Goal: Task Accomplishment & Management: Manage account settings

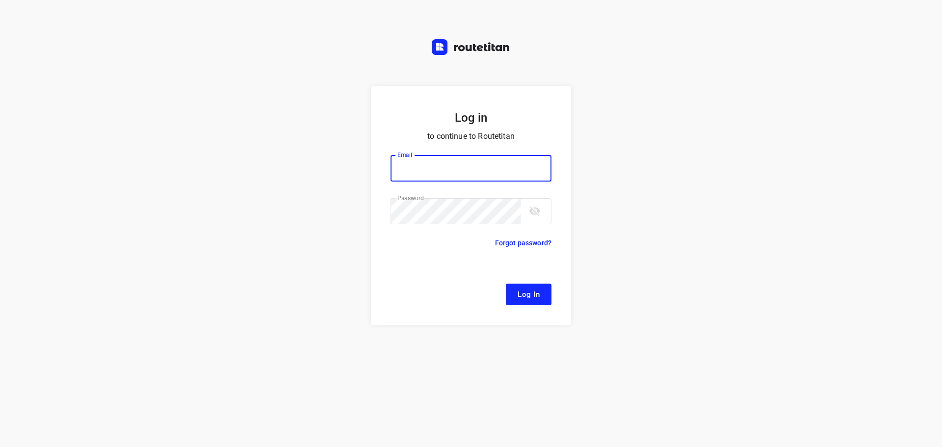
type input "[EMAIL_ADDRESS][DOMAIN_NAME]"
click at [517, 299] on button "Log In" at bounding box center [529, 295] width 46 height 22
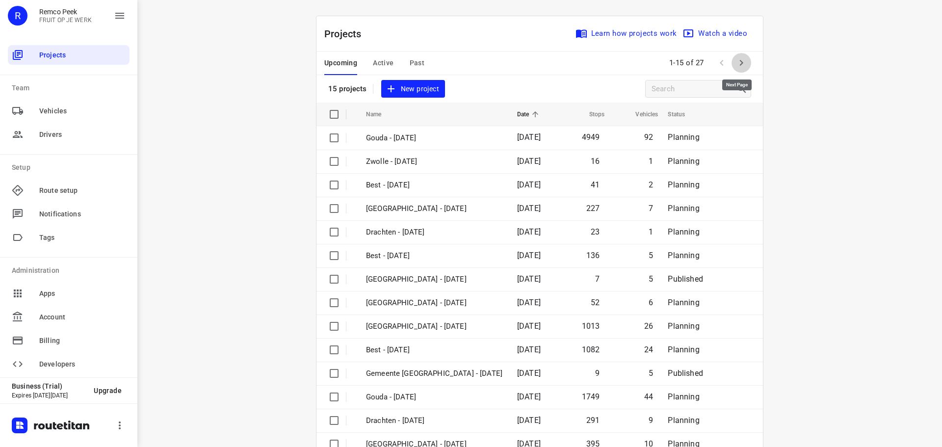
click at [737, 63] on icon "button" at bounding box center [741, 63] width 12 height 12
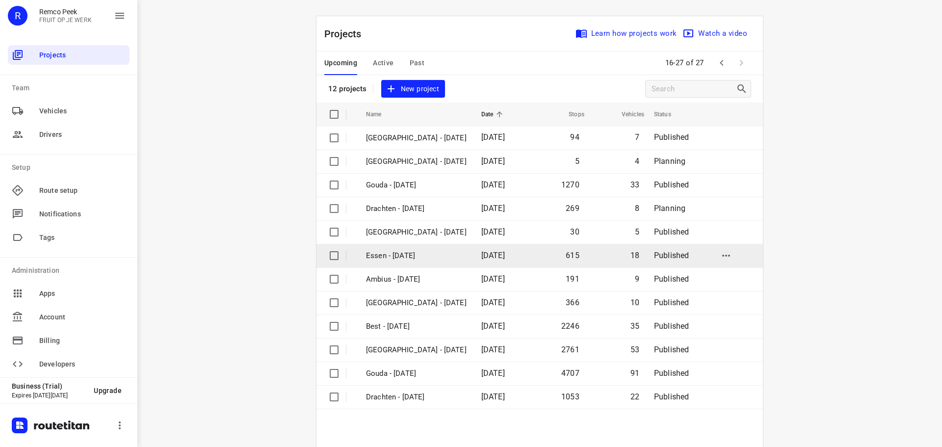
click at [392, 258] on p "Essen - [DATE]" at bounding box center [416, 255] width 101 height 11
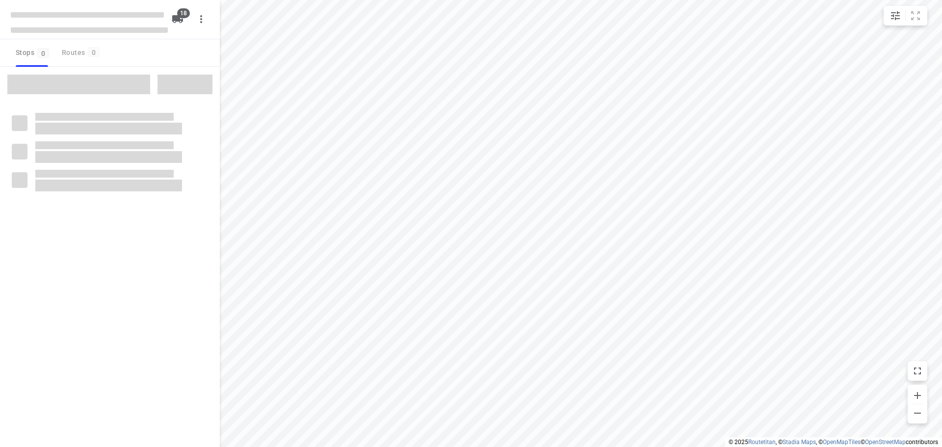
checkbox input "true"
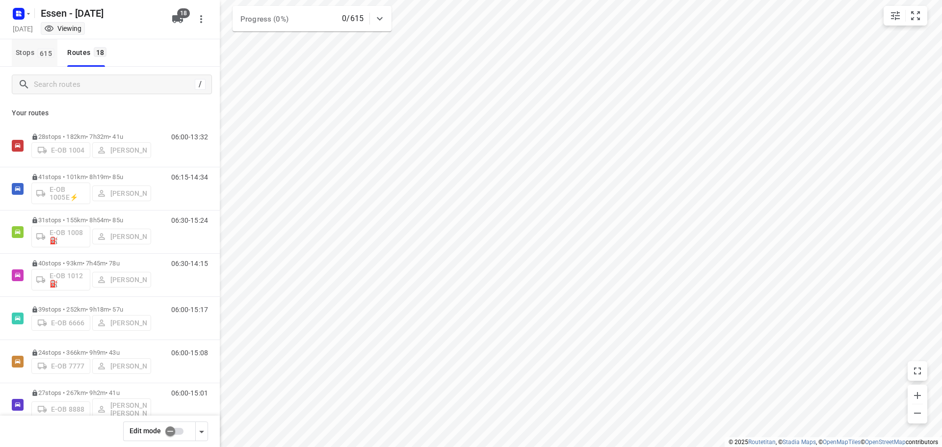
click at [31, 57] on span "Stops 615" at bounding box center [37, 53] width 42 height 12
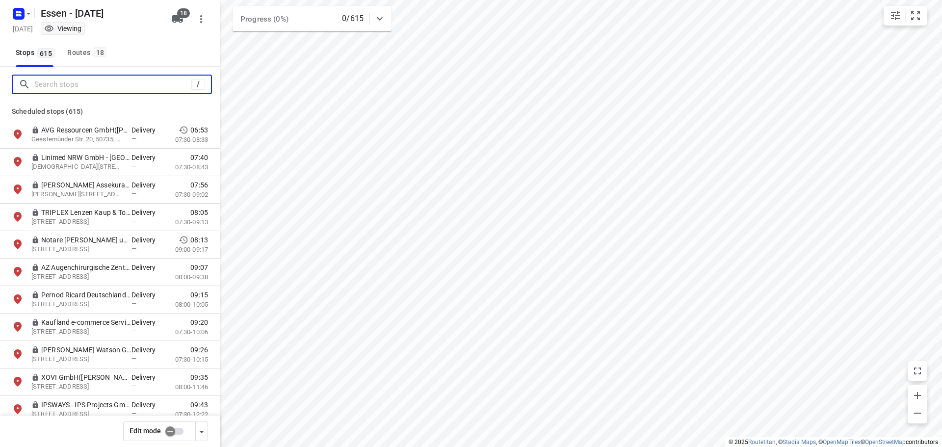
click at [40, 79] on input "Search stops" at bounding box center [112, 84] width 157 height 15
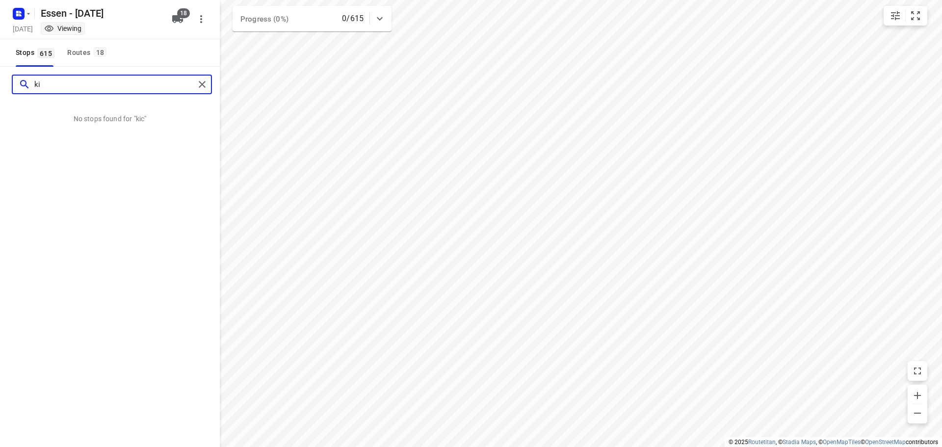
type input "k"
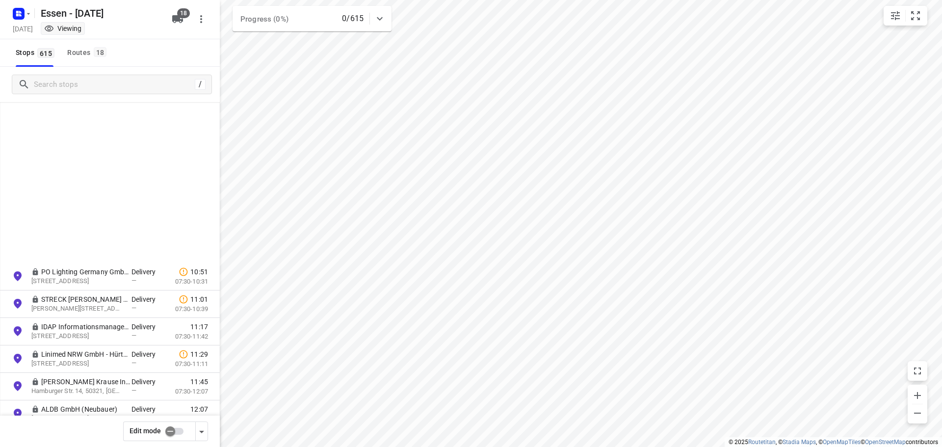
scroll to position [5986, 0]
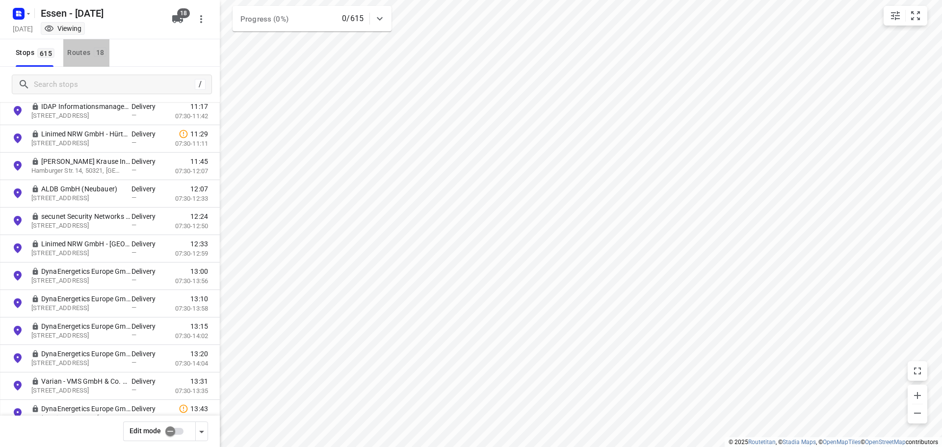
click at [66, 50] on button "Routes 18" at bounding box center [86, 52] width 46 height 27
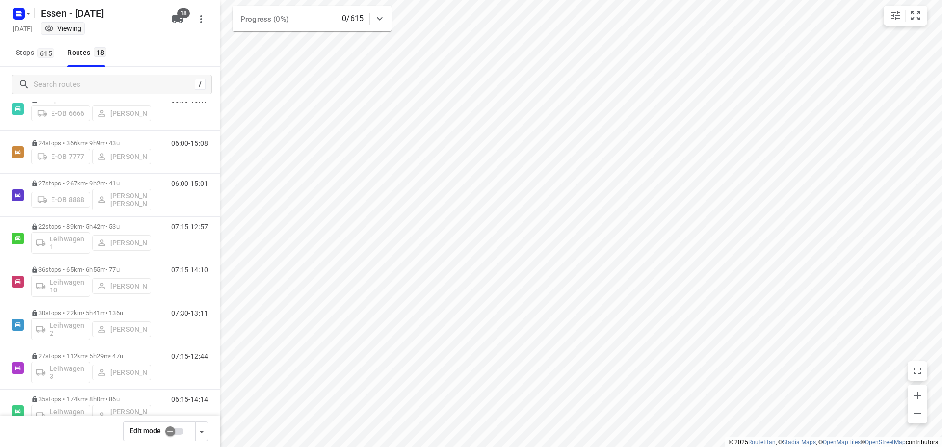
scroll to position [49, 0]
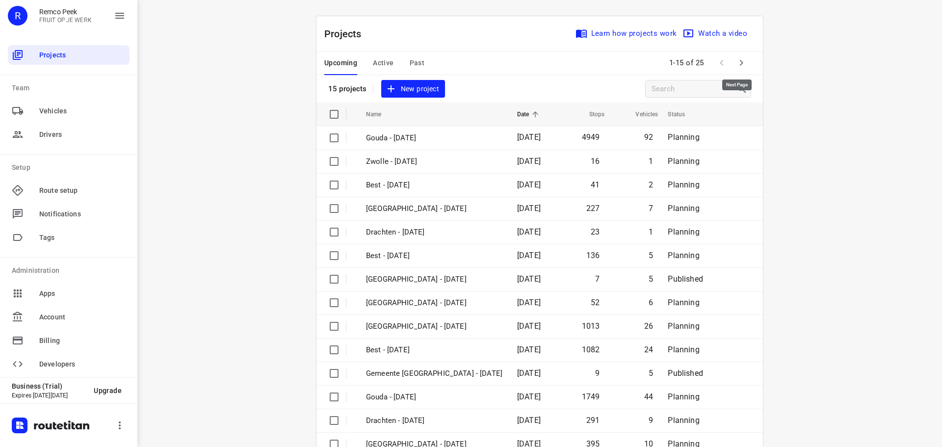
click at [735, 60] on icon "button" at bounding box center [741, 63] width 12 height 12
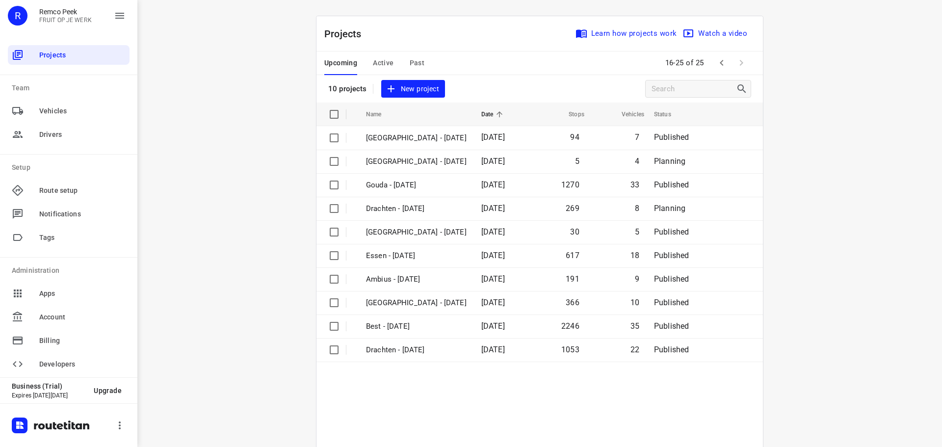
click at [380, 61] on span "Active" at bounding box center [383, 63] width 21 height 12
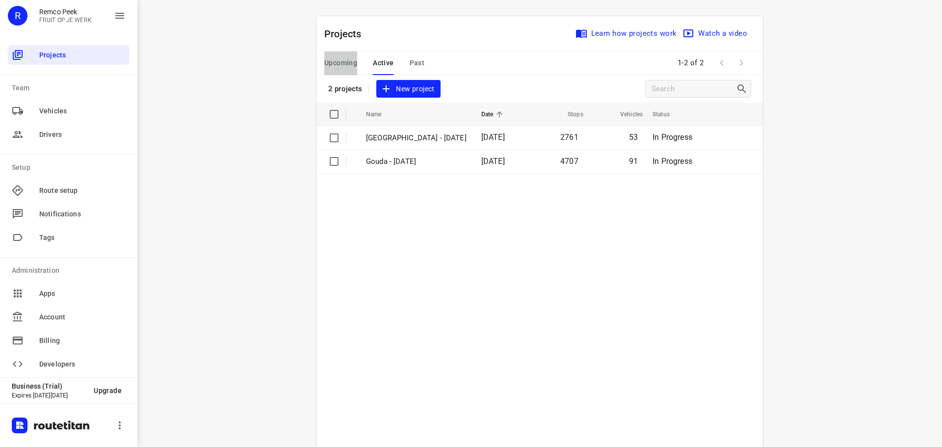
click at [329, 69] on span "Upcoming" at bounding box center [340, 63] width 33 height 12
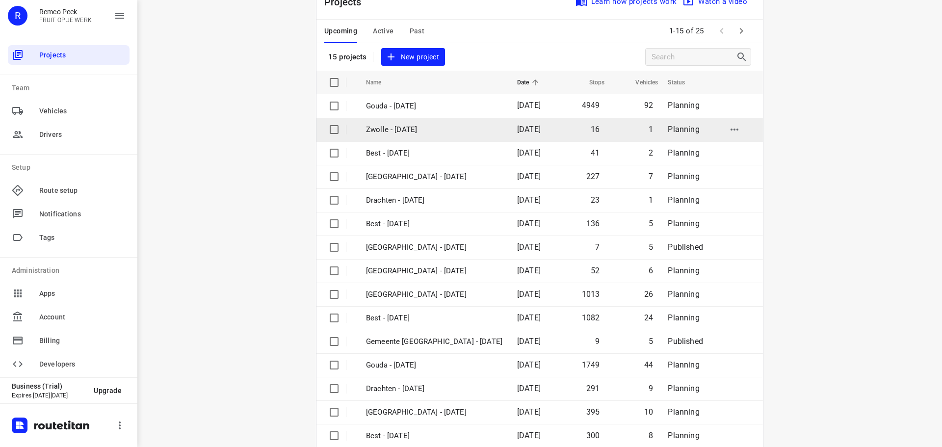
scroll to position [49, 0]
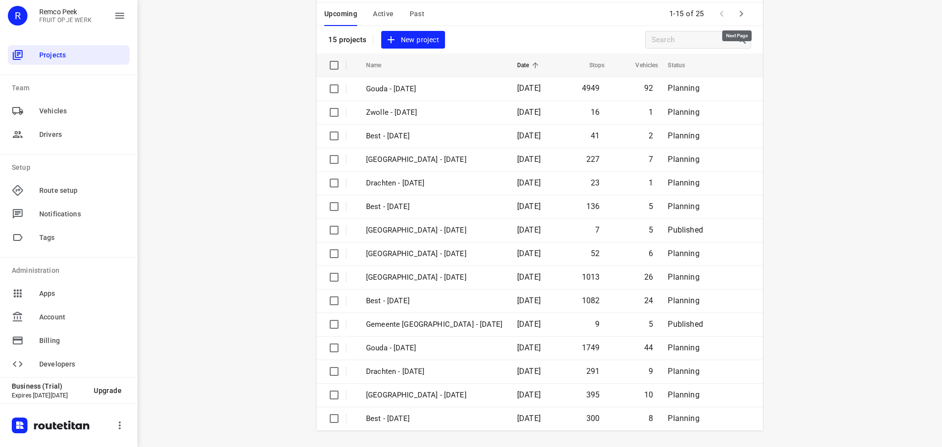
click at [738, 18] on icon "button" at bounding box center [741, 14] width 12 height 12
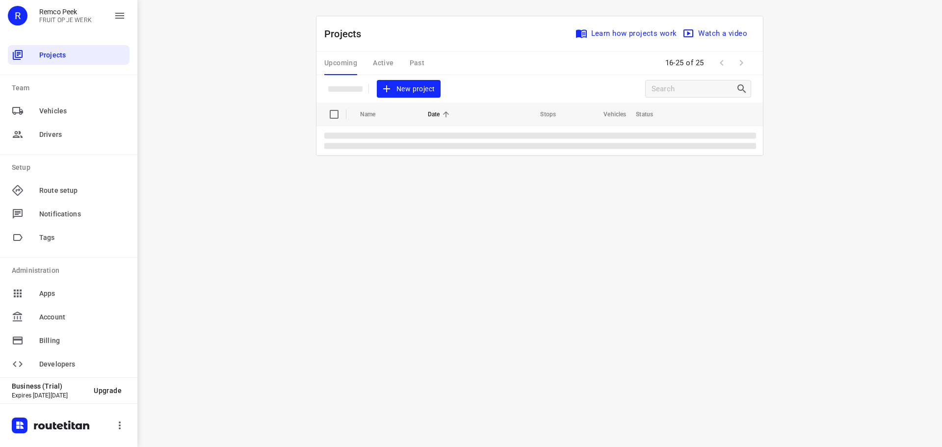
scroll to position [0, 0]
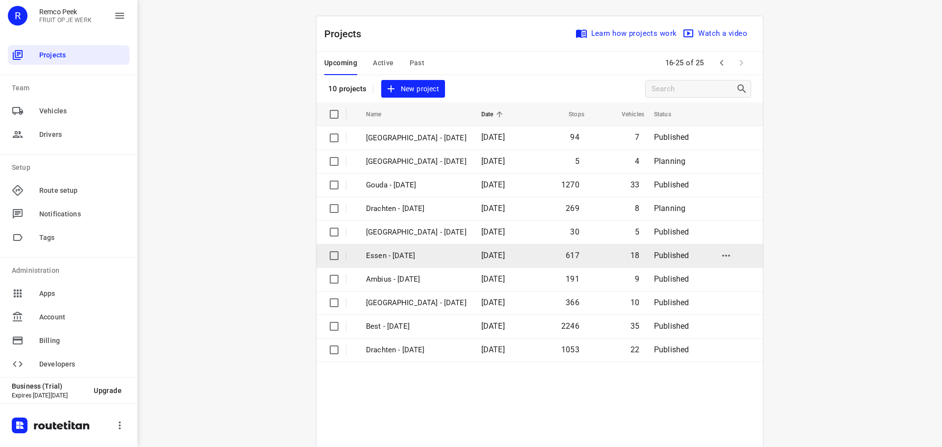
click at [408, 250] on p "Essen - [DATE]" at bounding box center [416, 255] width 101 height 11
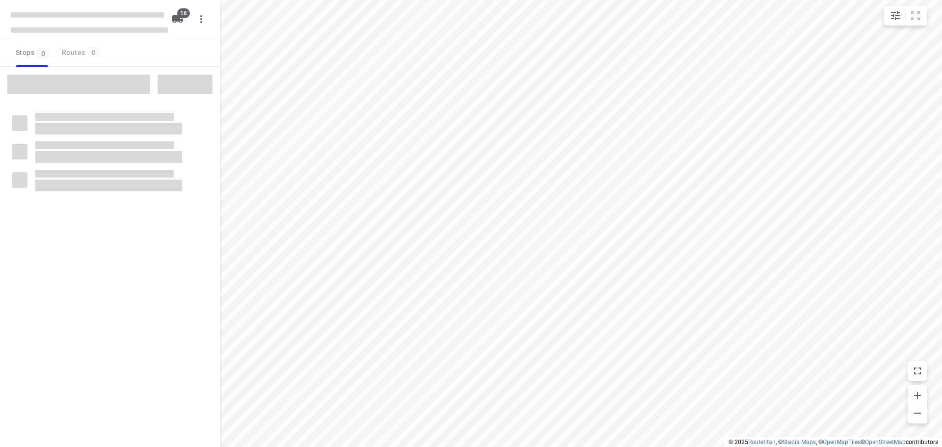
checkbox input "true"
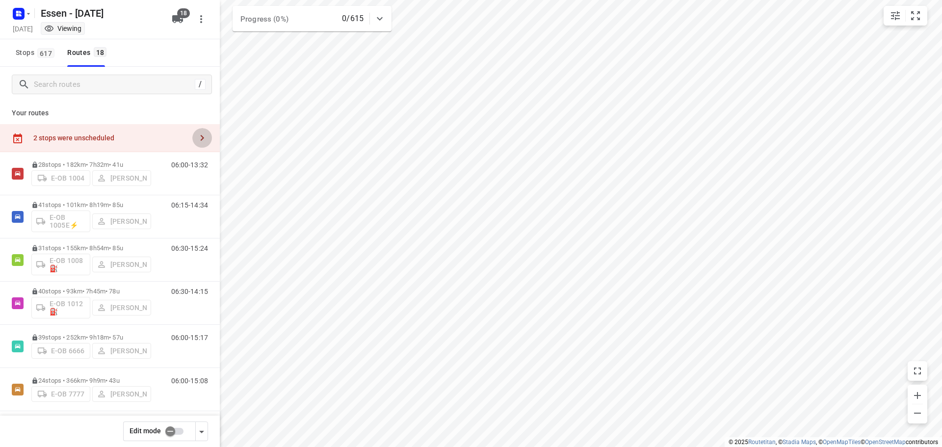
click at [197, 147] on button "button" at bounding box center [202, 138] width 20 height 20
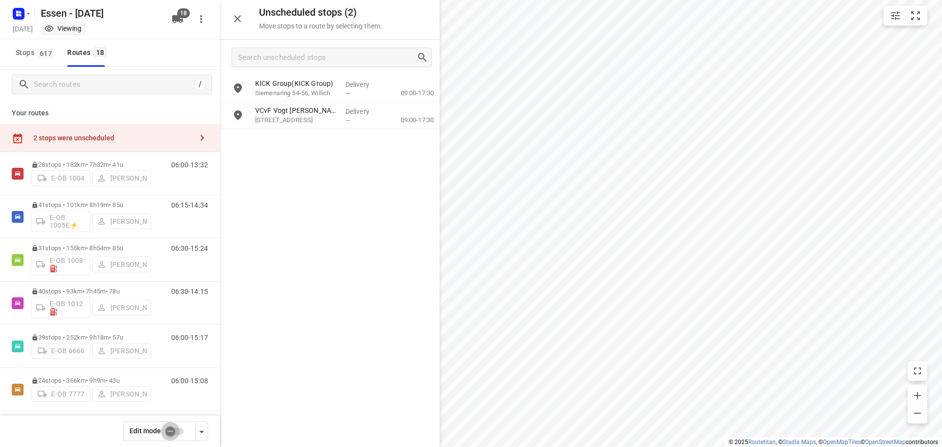
click at [171, 434] on input "checkbox" at bounding box center [170, 431] width 56 height 19
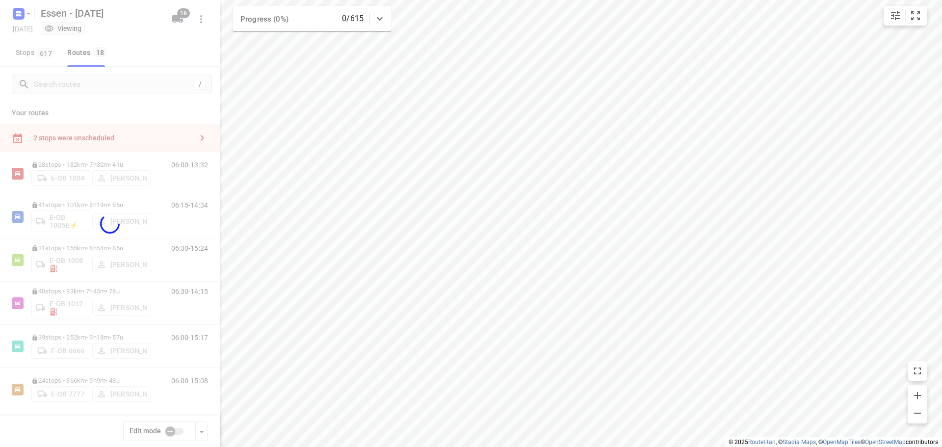
checkbox input "true"
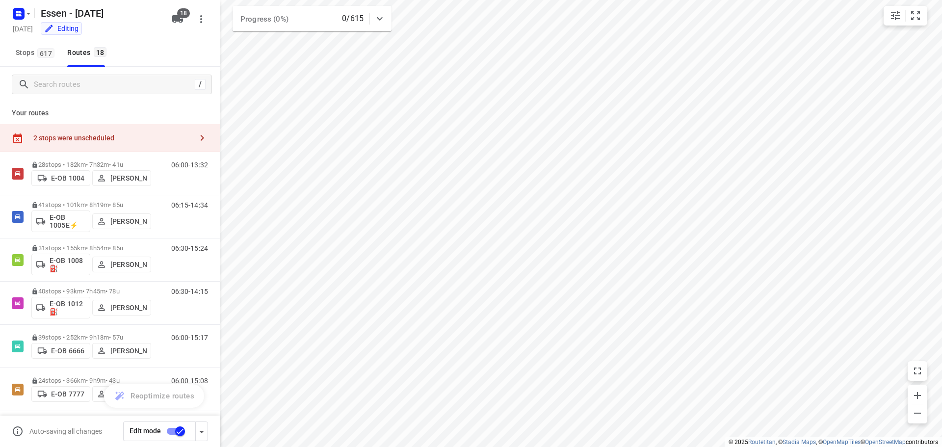
click at [196, 143] on icon "button" at bounding box center [202, 138] width 12 height 12
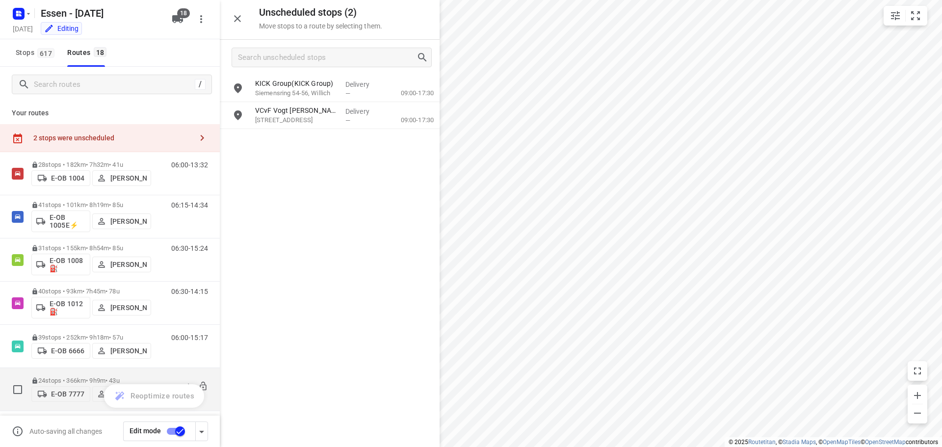
click at [66, 378] on p "24 stops • 366km • 9h9m • 43u" at bounding box center [91, 380] width 120 height 7
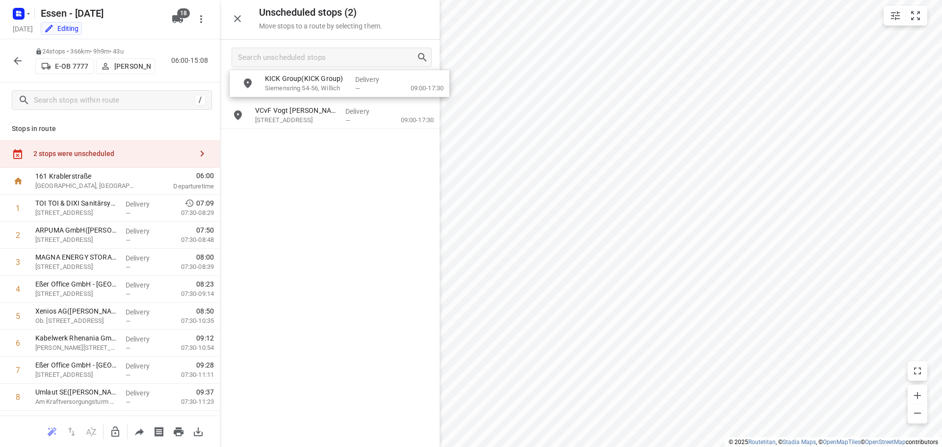
drag, startPoint x: 303, startPoint y: 85, endPoint x: 307, endPoint y: 81, distance: 5.9
click at [118, 433] on icon "button" at bounding box center [115, 431] width 8 height 10
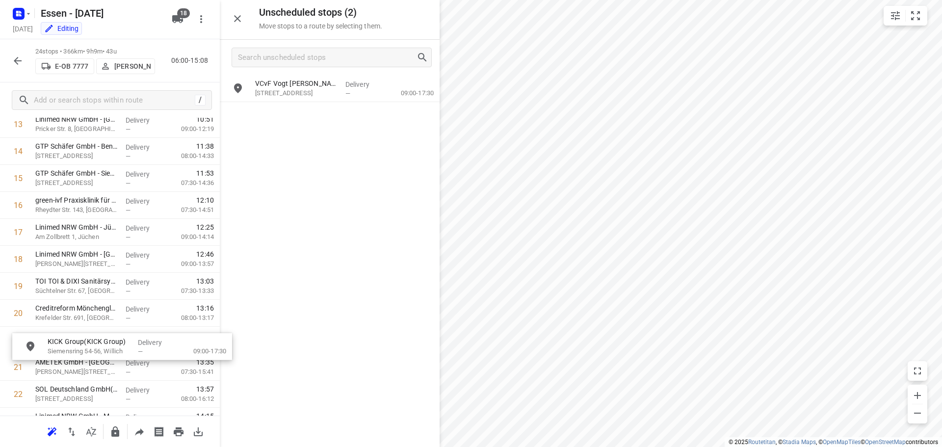
scroll to position [411, 0]
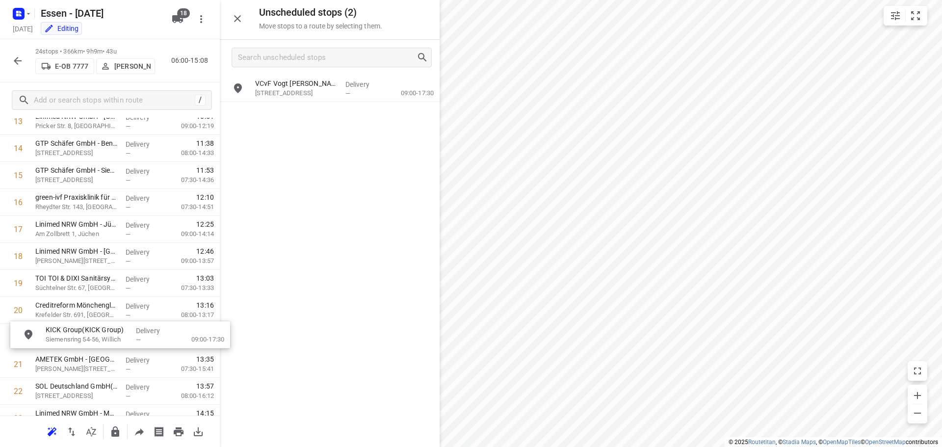
drag, startPoint x: 306, startPoint y: 100, endPoint x: 96, endPoint y: 350, distance: 327.0
click at [117, 439] on button "button" at bounding box center [115, 432] width 20 height 20
click at [20, 62] on icon "button" at bounding box center [18, 61] width 12 height 12
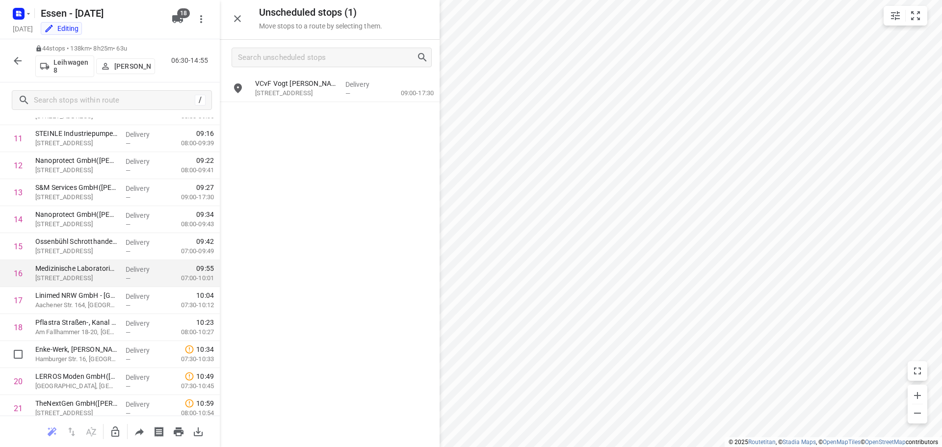
scroll to position [393, 0]
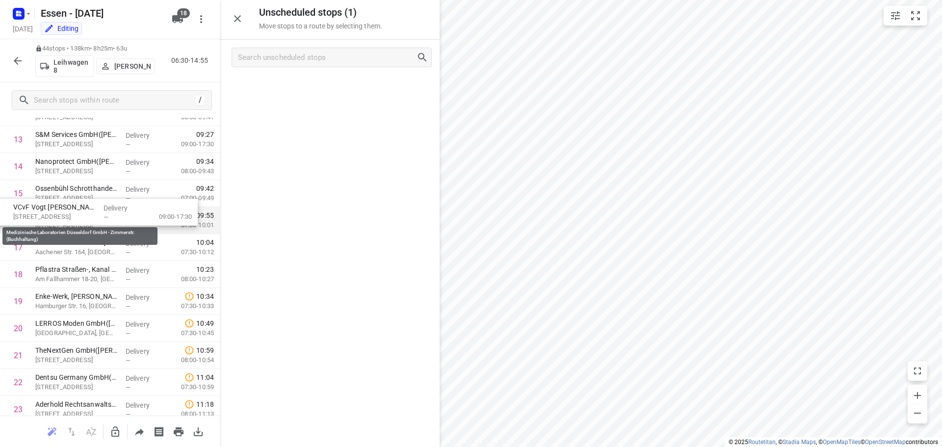
drag, startPoint x: 312, startPoint y: 86, endPoint x: 68, endPoint y: 215, distance: 276.1
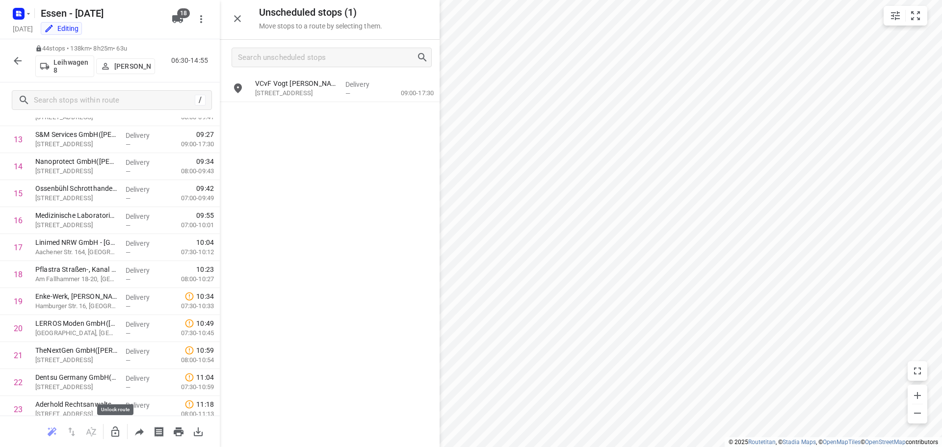
click at [108, 436] on button "button" at bounding box center [115, 432] width 20 height 20
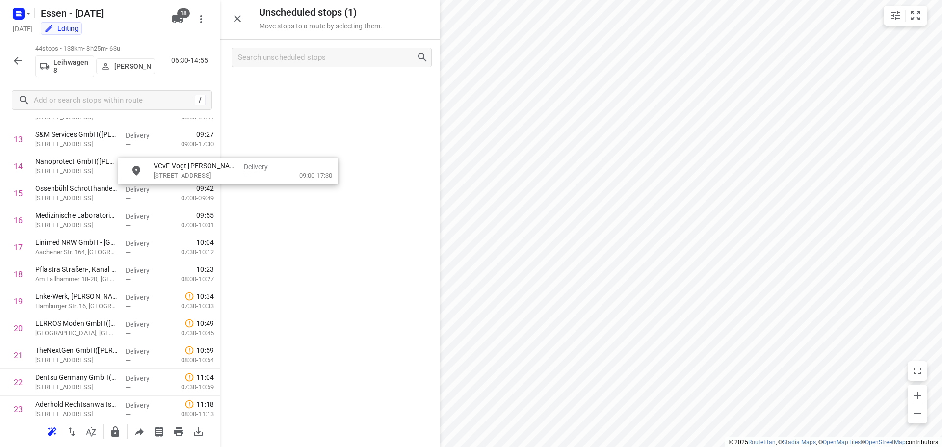
scroll to position [391, 0]
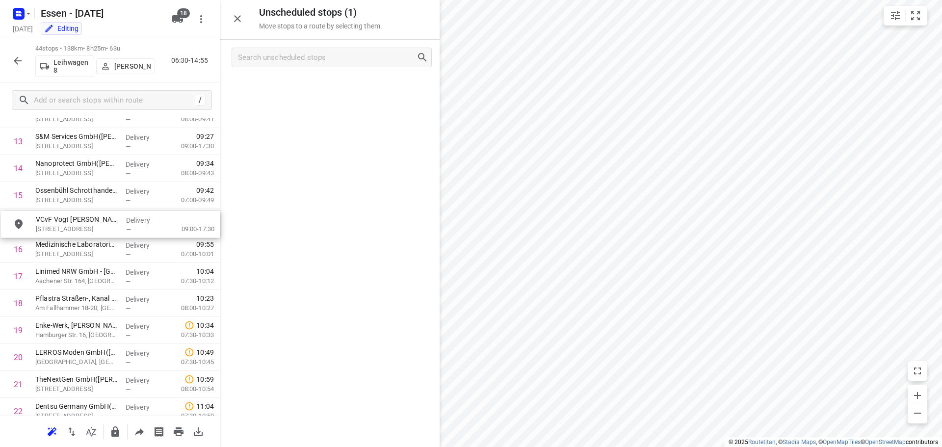
drag, startPoint x: 299, startPoint y: 86, endPoint x: 77, endPoint y: 228, distance: 263.8
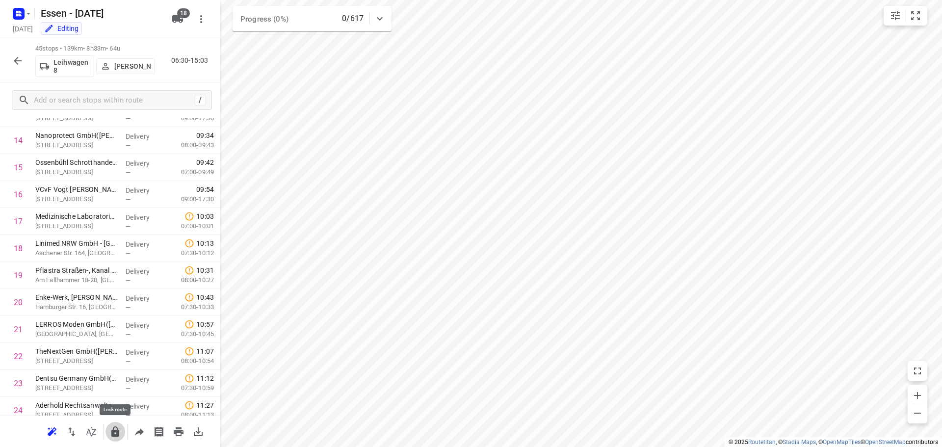
click at [112, 433] on icon "button" at bounding box center [115, 431] width 8 height 10
click at [17, 68] on button "button" at bounding box center [18, 61] width 20 height 20
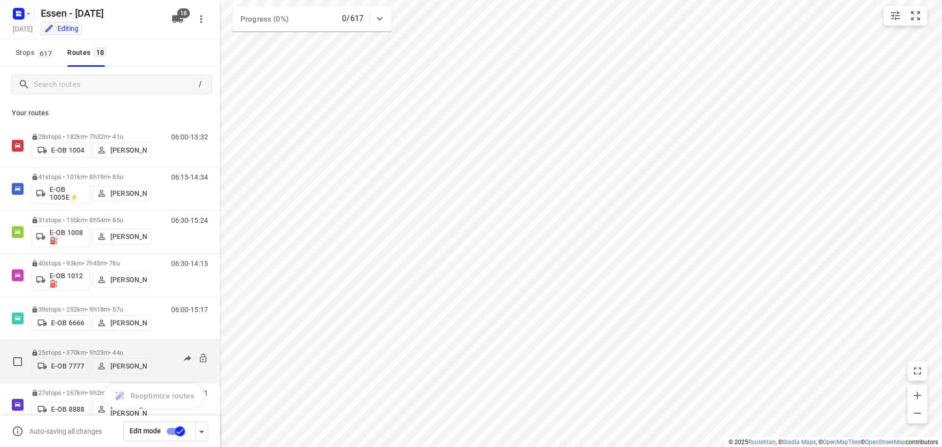
click at [108, 356] on div "E-OB 7777 Wasim Hussaini" at bounding box center [91, 365] width 120 height 18
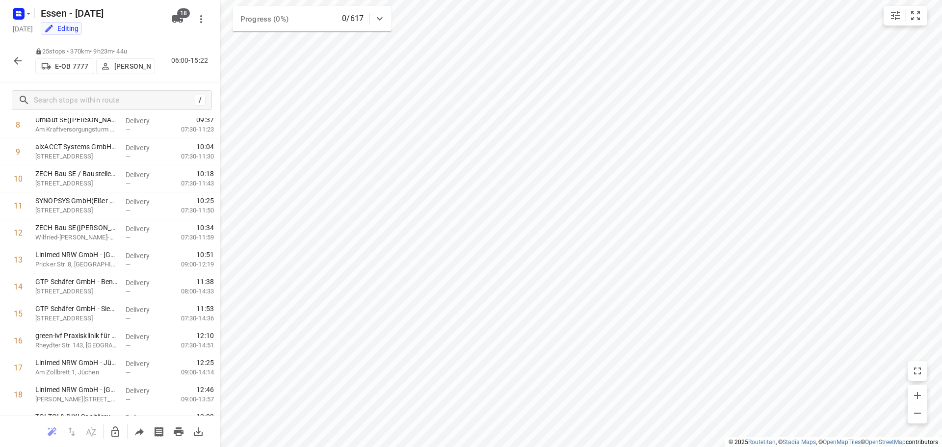
scroll to position [393, 0]
